Goal: Task Accomplishment & Management: Manage account settings

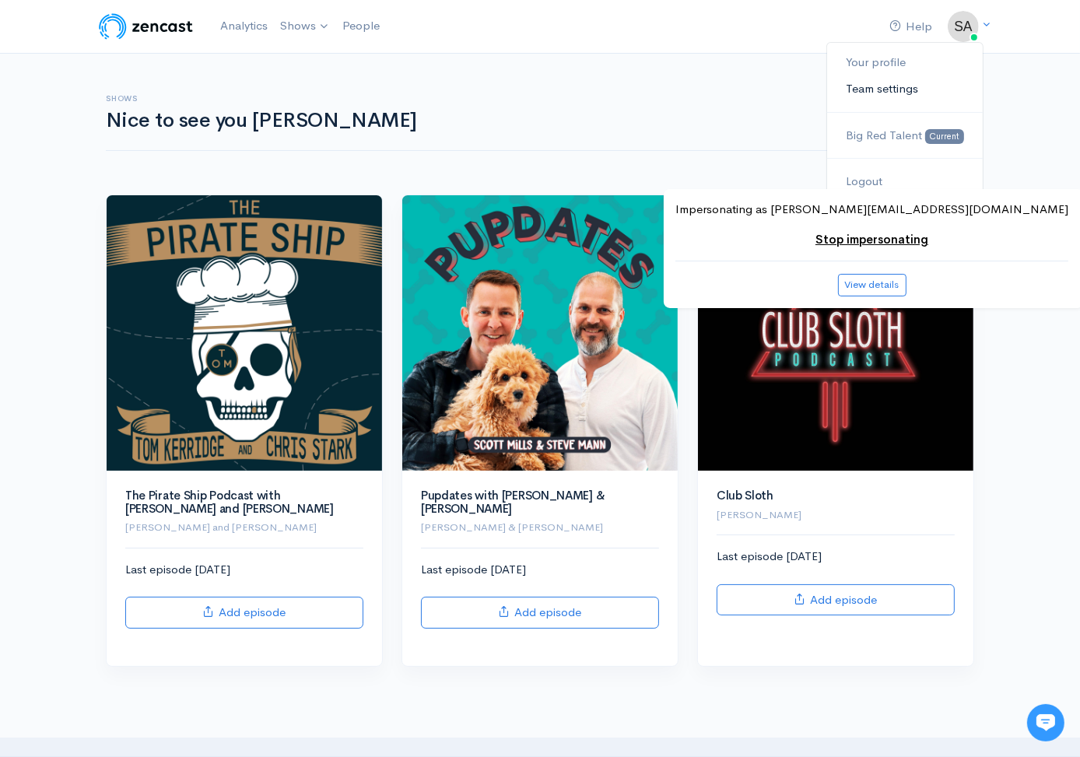
click at [948, 83] on link "Team settings" at bounding box center [905, 88] width 156 height 27
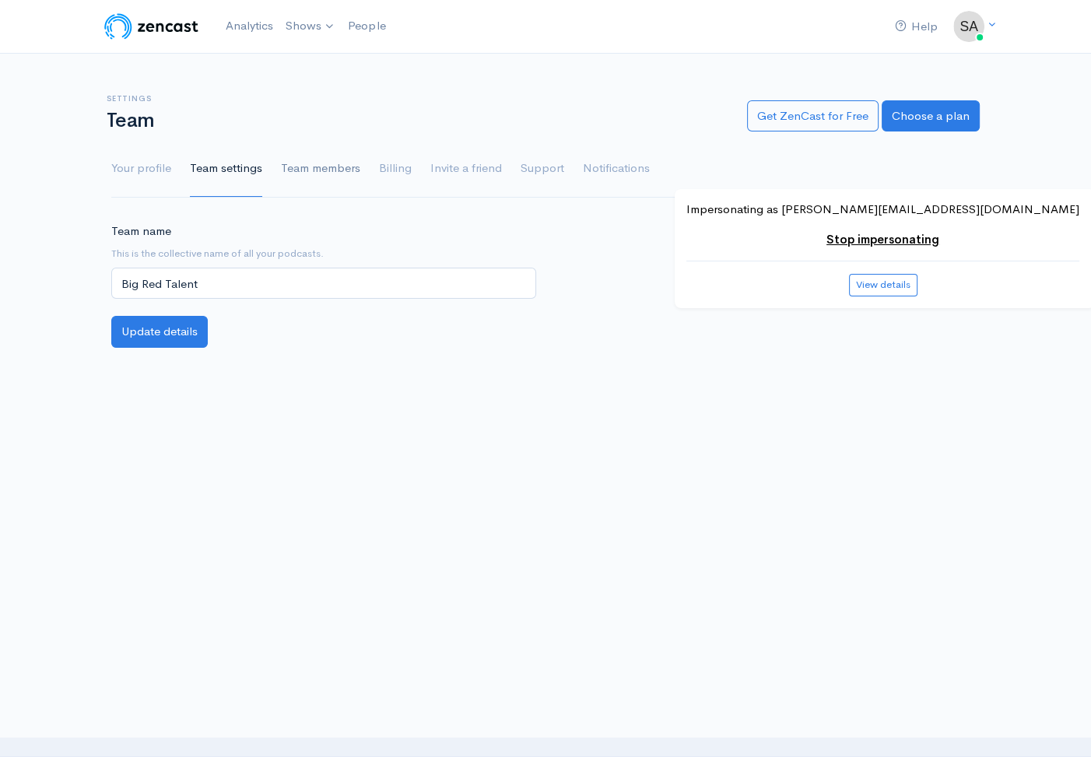
click at [339, 176] on link "Team members" at bounding box center [320, 169] width 79 height 56
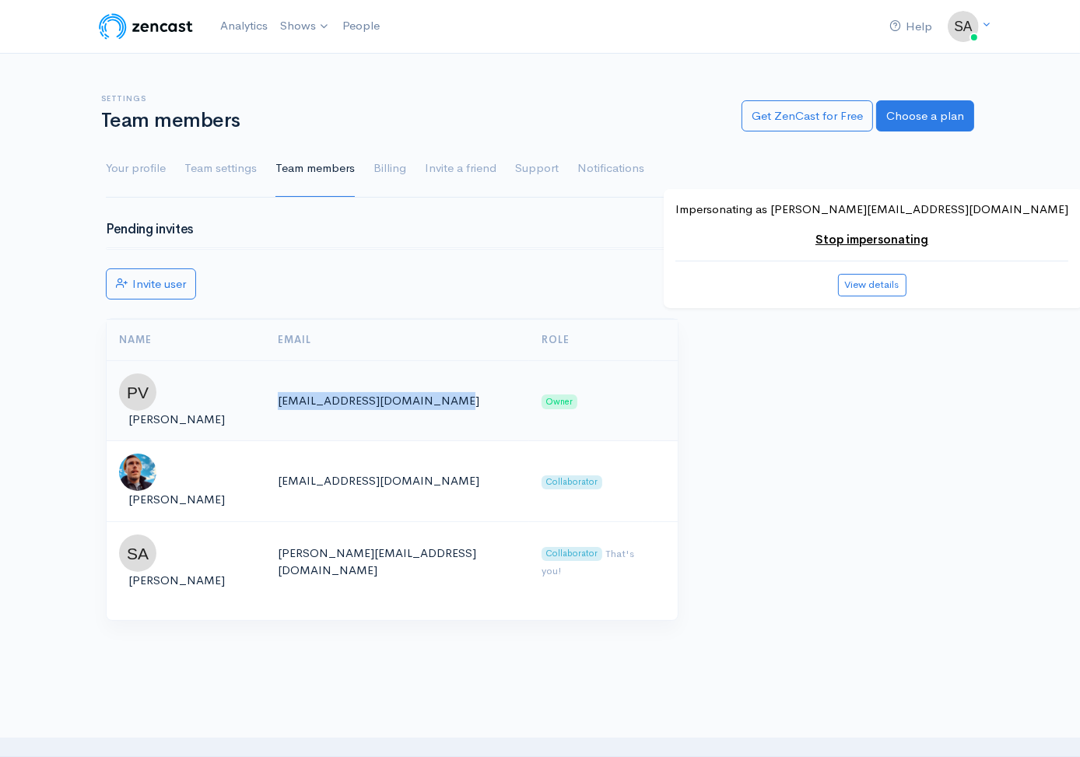
drag, startPoint x: 429, startPoint y: 389, endPoint x: 275, endPoint y: 390, distance: 154.8
click at [275, 390] on td "[EMAIL_ADDRESS][DOMAIN_NAME]" at bounding box center [397, 400] width 264 height 81
copy td "[EMAIL_ADDRESS][DOMAIN_NAME]"
